Goal: Information Seeking & Learning: Learn about a topic

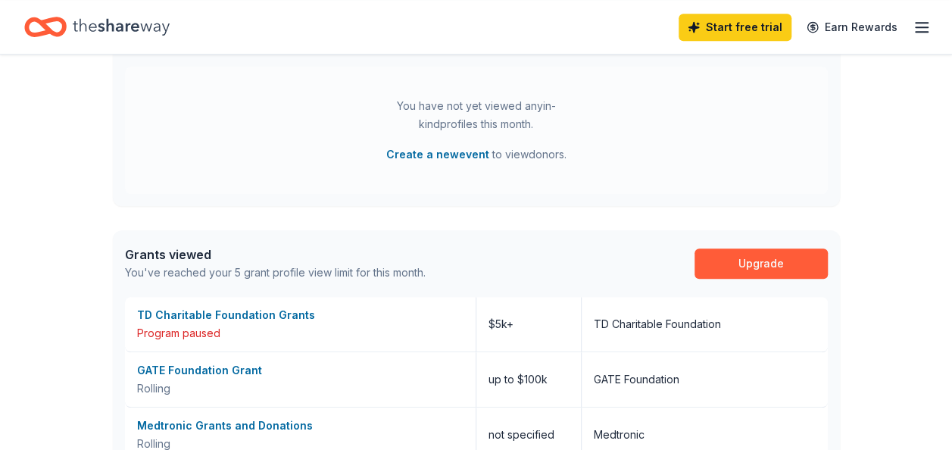
scroll to position [745, 0]
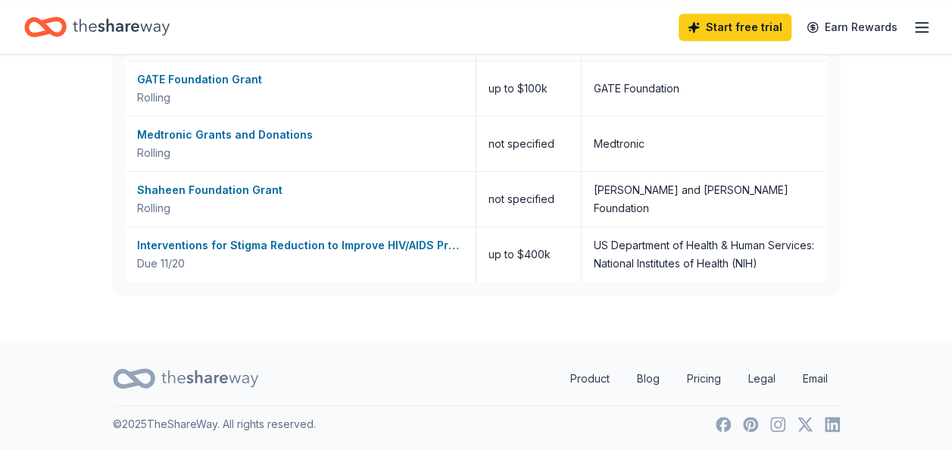
click at [613, 208] on div "David and Linda Shaheen Foundation" at bounding box center [705, 199] width 246 height 55
click at [613, 227] on div "US Department of Health & Human Services: National Institutes of Health (NIH)" at bounding box center [705, 254] width 246 height 55
click at [304, 244] on div "Interventions for Stigma Reduction to Improve HIV/AIDS Prevention, Treatment an…" at bounding box center [300, 245] width 326 height 18
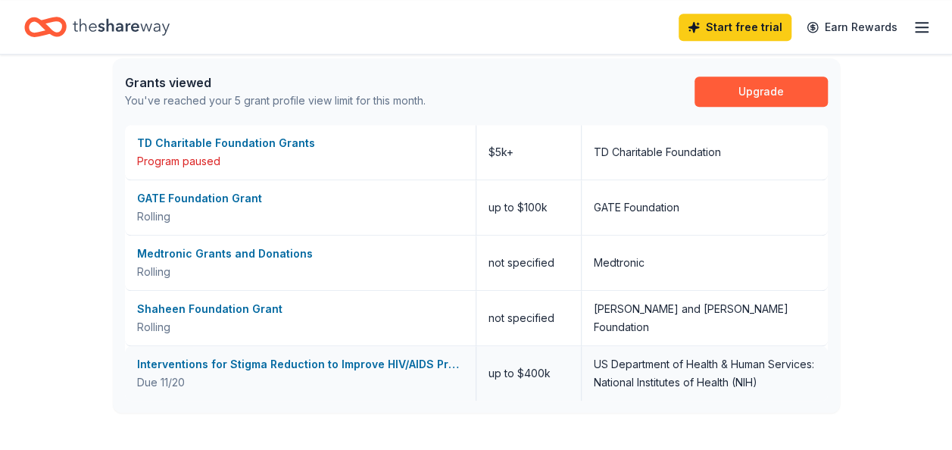
scroll to position [594, 0]
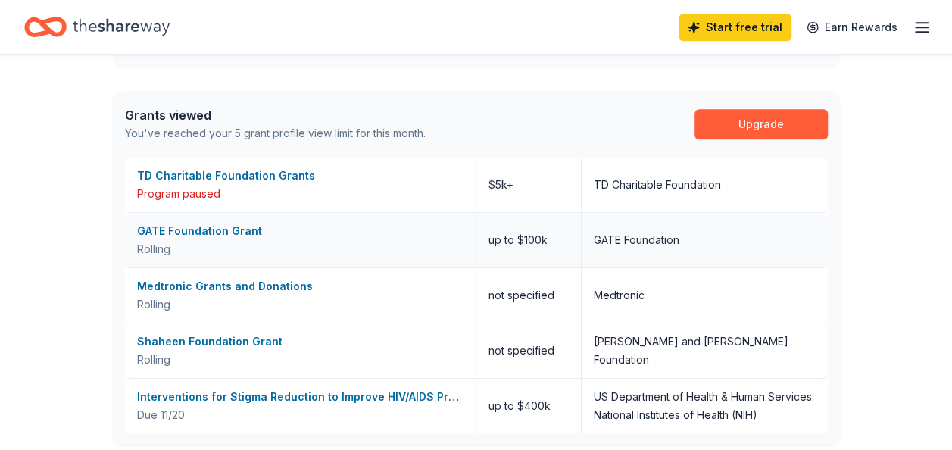
click at [183, 227] on div "GATE Foundation Grant" at bounding box center [300, 231] width 326 height 18
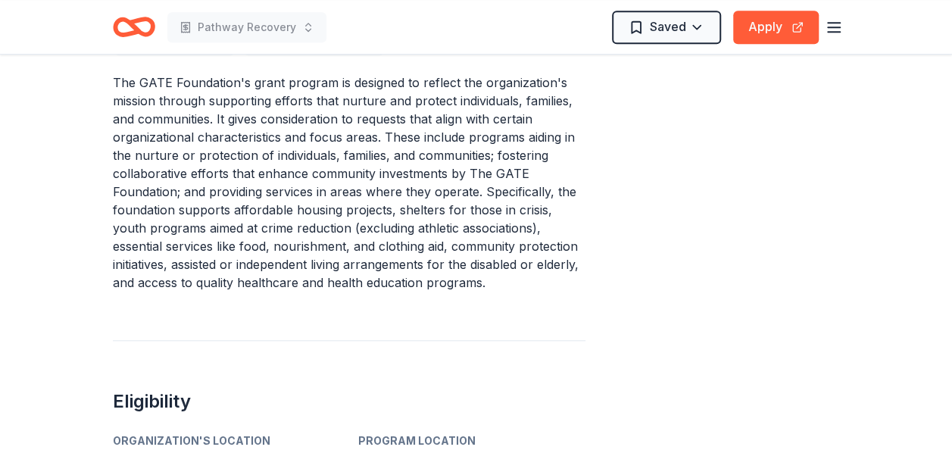
scroll to position [439, 0]
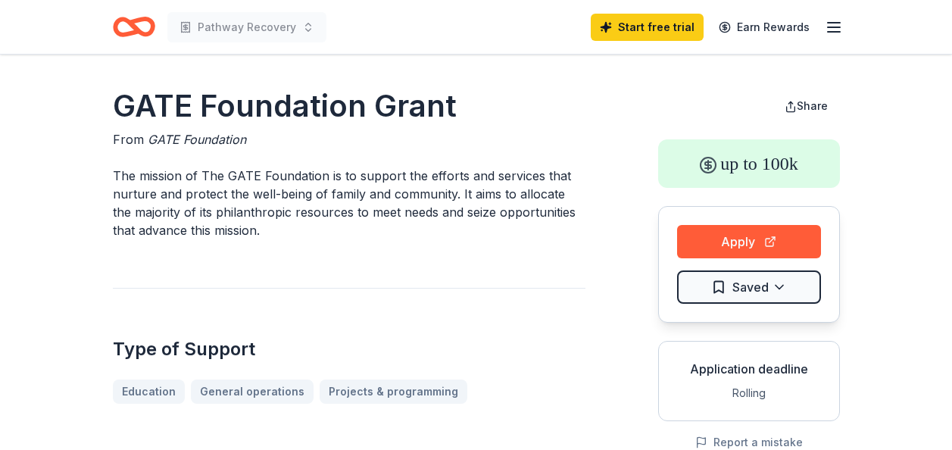
scroll to position [379, 0]
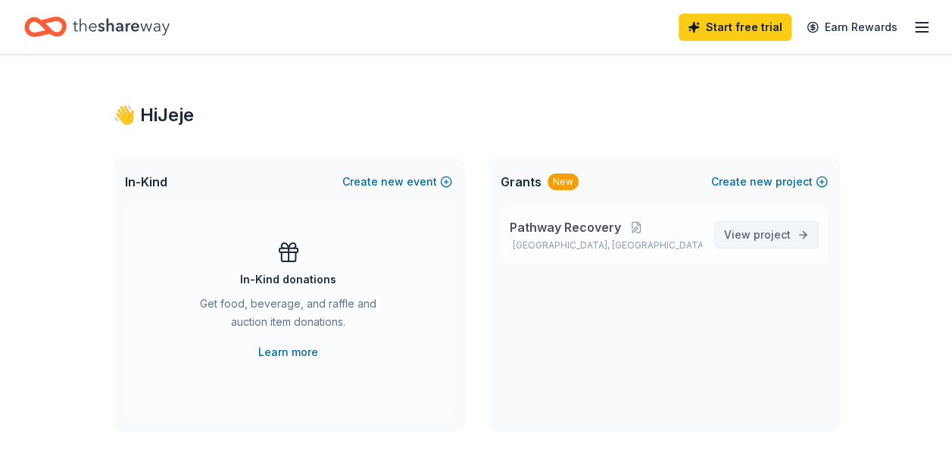
click at [770, 230] on span "project" at bounding box center [772, 234] width 37 height 13
